Goal: Information Seeking & Learning: Learn about a topic

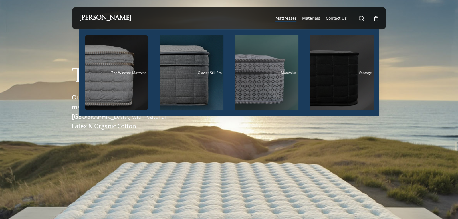
click at [332, 85] on div "Main Menu" at bounding box center [342, 72] width 64 height 75
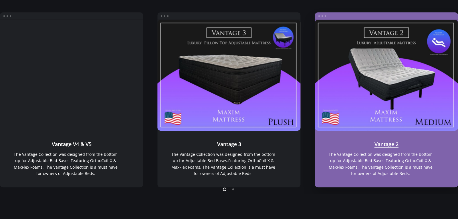
scroll to position [464, 0]
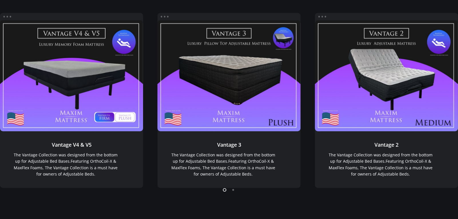
click at [233, 190] on li "Page dot 2" at bounding box center [233, 189] width 9 height 9
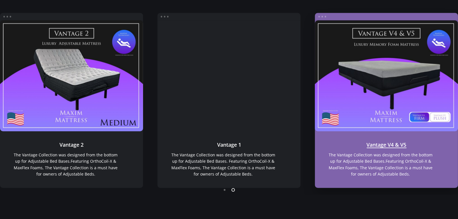
click at [396, 70] on link "Vantage V4 & V5" at bounding box center [386, 75] width 143 height 111
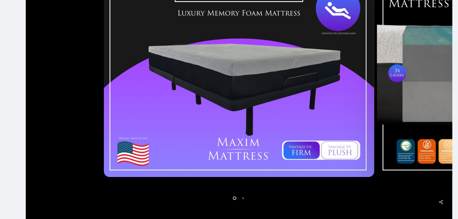
scroll to position [227, 0]
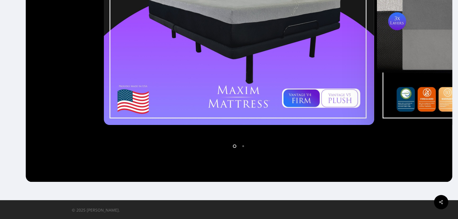
click at [242, 146] on li "Page dot 2" at bounding box center [243, 146] width 9 height 9
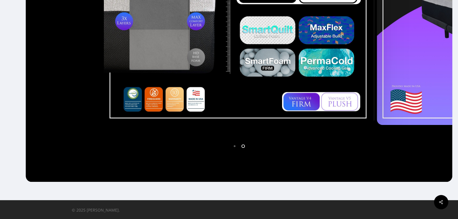
click at [233, 146] on li "Page dot 1" at bounding box center [234, 146] width 9 height 9
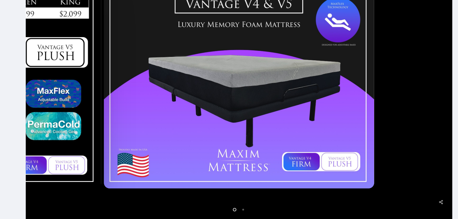
scroll to position [165, 0]
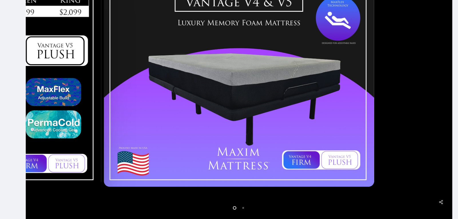
click at [244, 210] on li "Page dot 2" at bounding box center [243, 207] width 9 height 9
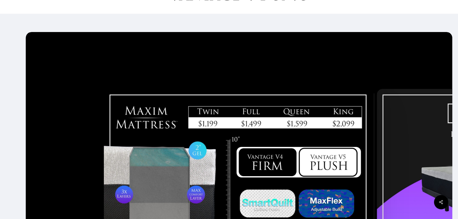
scroll to position [0, 0]
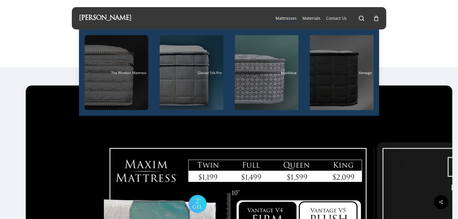
click at [126, 87] on div "Main Menu" at bounding box center [117, 72] width 64 height 75
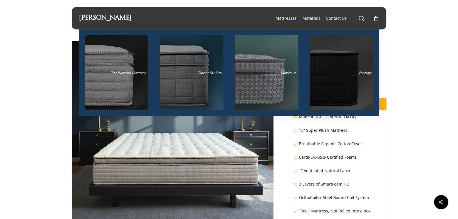
click at [323, 62] on div "Main Menu" at bounding box center [342, 72] width 64 height 75
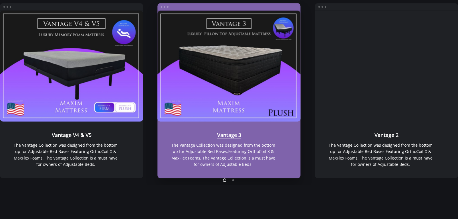
scroll to position [473, 0]
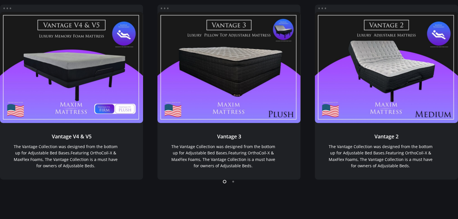
click at [235, 181] on li "Page dot 2" at bounding box center [233, 181] width 9 height 9
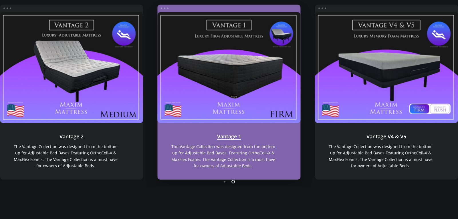
click at [230, 66] on link "Vantage 1" at bounding box center [228, 67] width 143 height 111
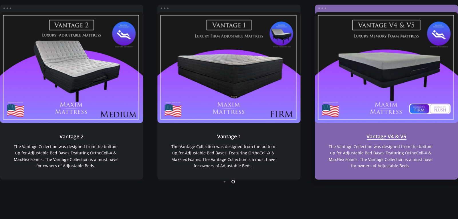
click at [349, 78] on link "Vantage V4 & V5" at bounding box center [386, 67] width 143 height 111
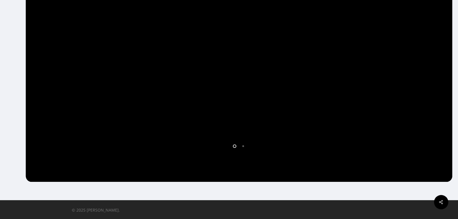
scroll to position [226, 0]
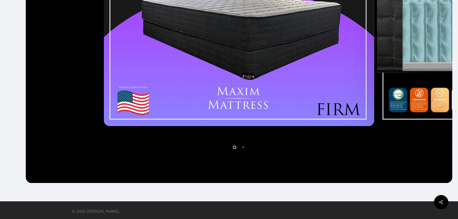
click at [244, 150] on li "Page dot 2" at bounding box center [243, 147] width 9 height 9
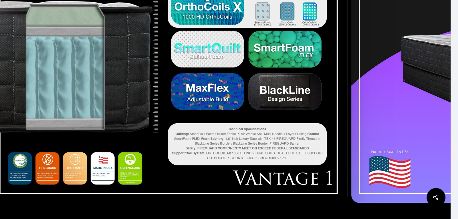
scroll to position [227, 0]
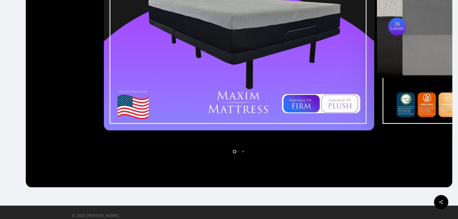
scroll to position [227, 0]
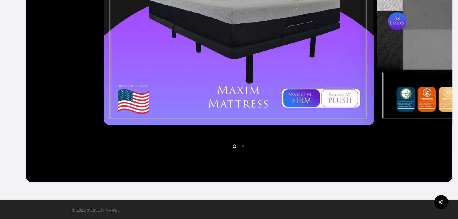
click at [242, 146] on li "Page dot 2" at bounding box center [243, 146] width 9 height 9
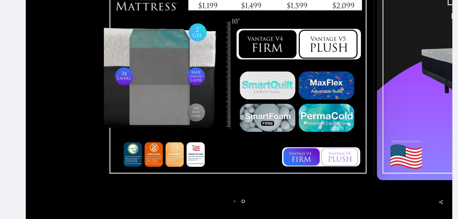
scroll to position [186, 0]
